Goal: Obtain resource: Download file/media

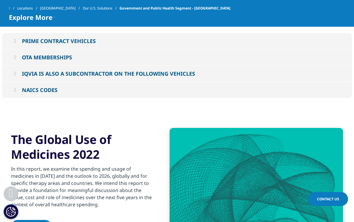
scroll to position [782, 0]
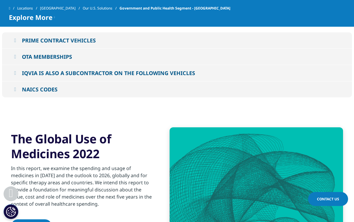
click at [16, 70] on icon at bounding box center [15, 72] width 2 height 5
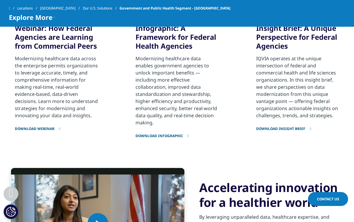
scroll to position [345, 0]
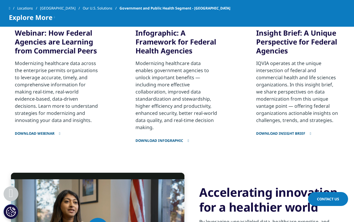
click at [269, 65] on p "IQVIA operates at the unique intersection of federal and commercial health and …" at bounding box center [297, 92] width 83 height 64
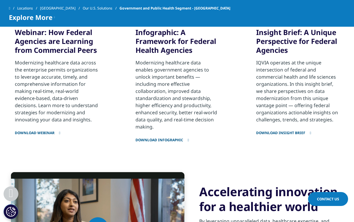
scroll to position [346, 0]
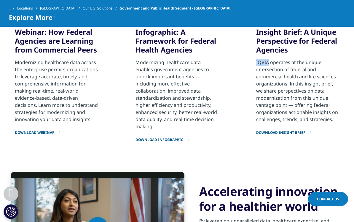
click at [282, 132] on link "Download Insight Brief" at bounding box center [297, 129] width 83 height 12
click at [284, 131] on link "Download Insight Brief" at bounding box center [297, 129] width 83 height 12
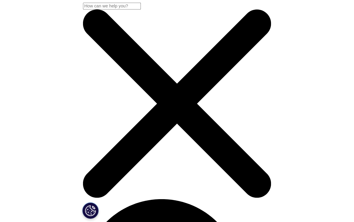
scroll to position [230, 147]
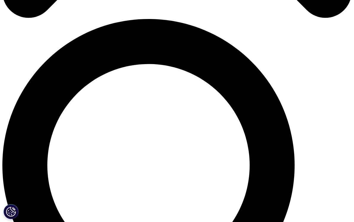
scroll to position [341, 0]
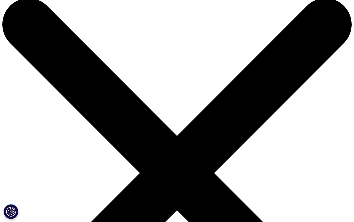
scroll to position [0, 0]
